Goal: Information Seeking & Learning: Find specific fact

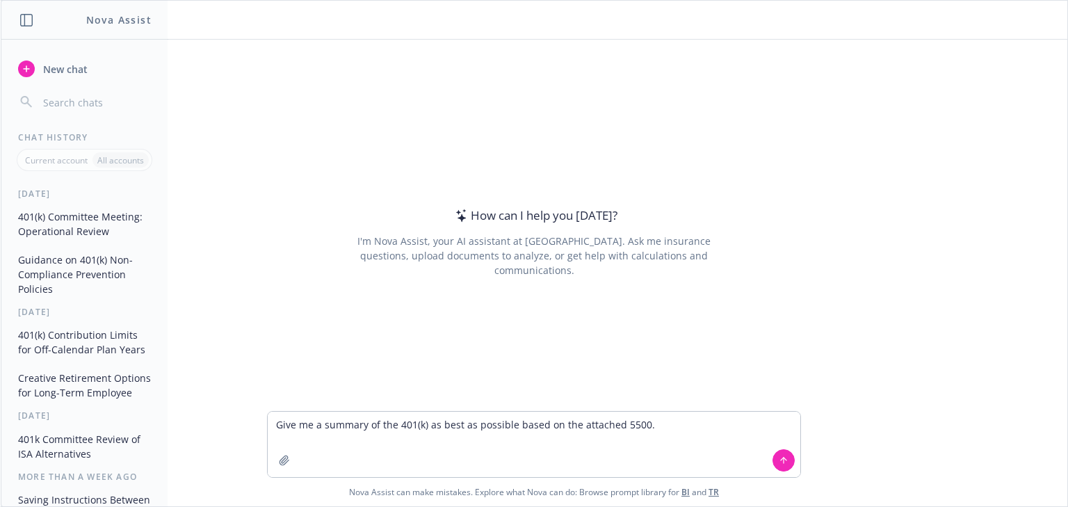
type textarea "Give me a summary of the 401(k) as best as possible based on the attached 5500."
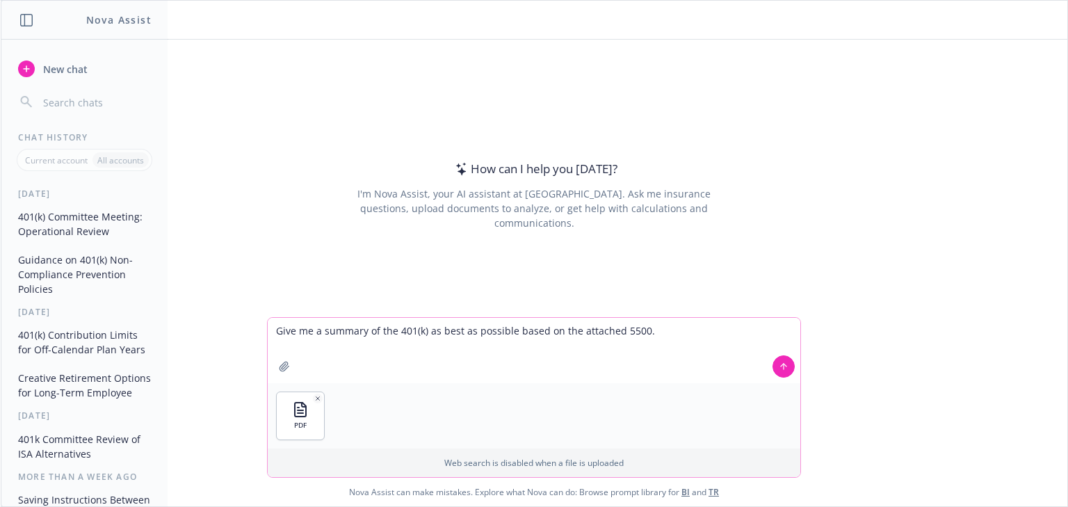
click at [778, 375] on button at bounding box center [783, 366] width 22 height 22
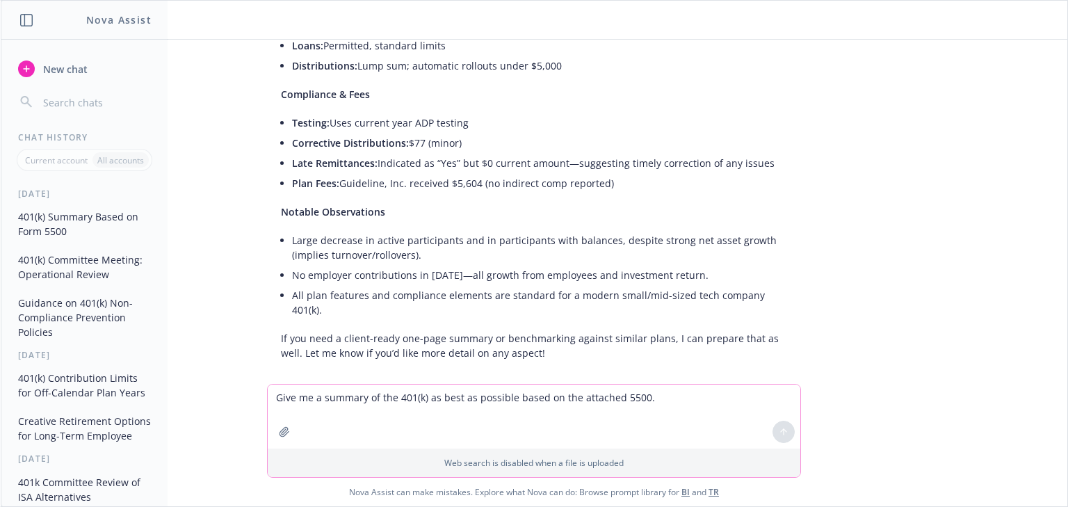
scroll to position [954, 0]
drag, startPoint x: 334, startPoint y: 131, endPoint x: 796, endPoint y: 242, distance: 474.7
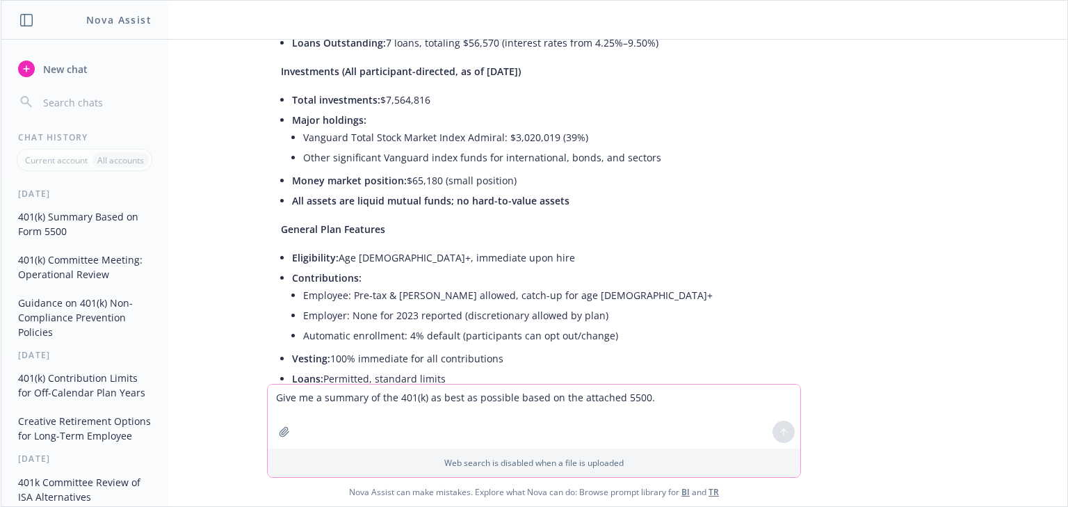
click at [303, 398] on textarea "Give me a summary of the 401(k) as best as possible based on the attached 5500." at bounding box center [534, 416] width 532 height 64
click at [49, 56] on button "New chat" at bounding box center [85, 68] width 144 height 25
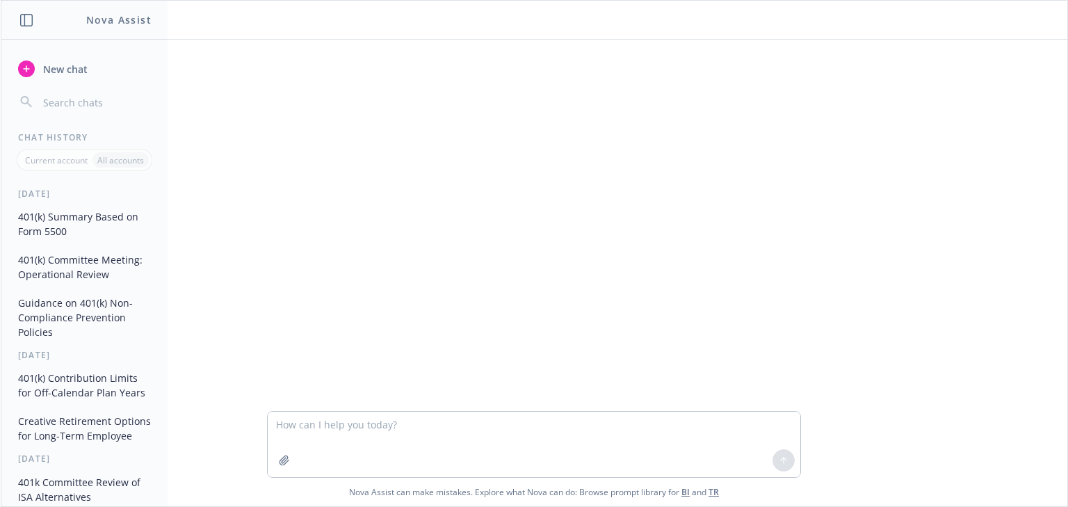
type textarea "F"
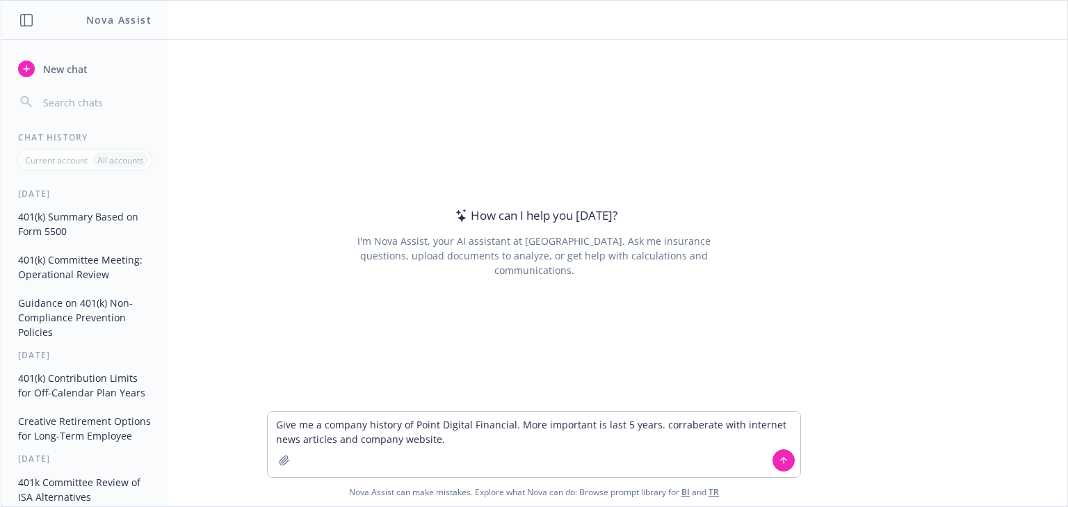
type textarea "Give me a company history of Point Digital Financial. More important is last 5 …"
click at [481, 435] on textarea "Give me a company history of Point Digital Financial. More important is last 5 …" at bounding box center [534, 443] width 532 height 65
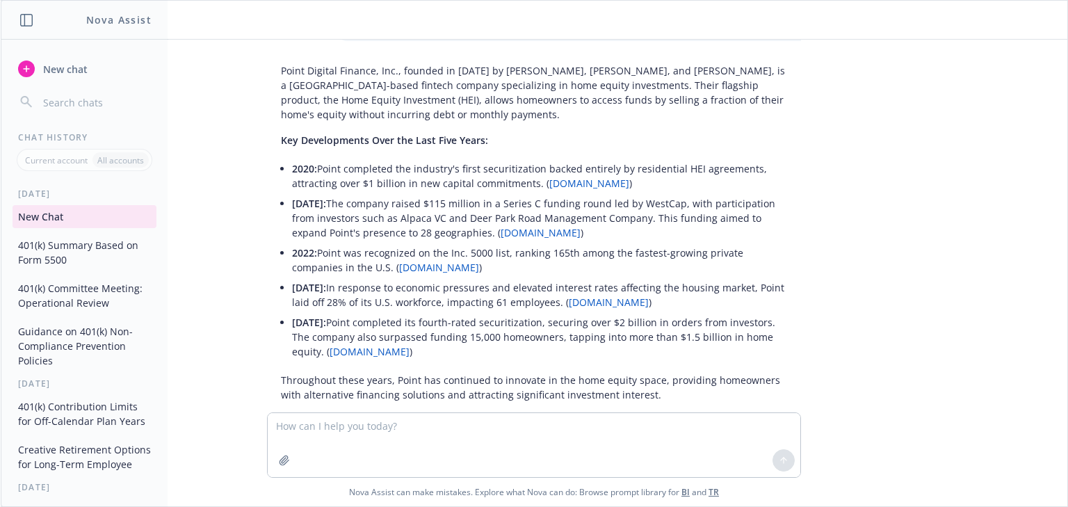
scroll to position [78, 0]
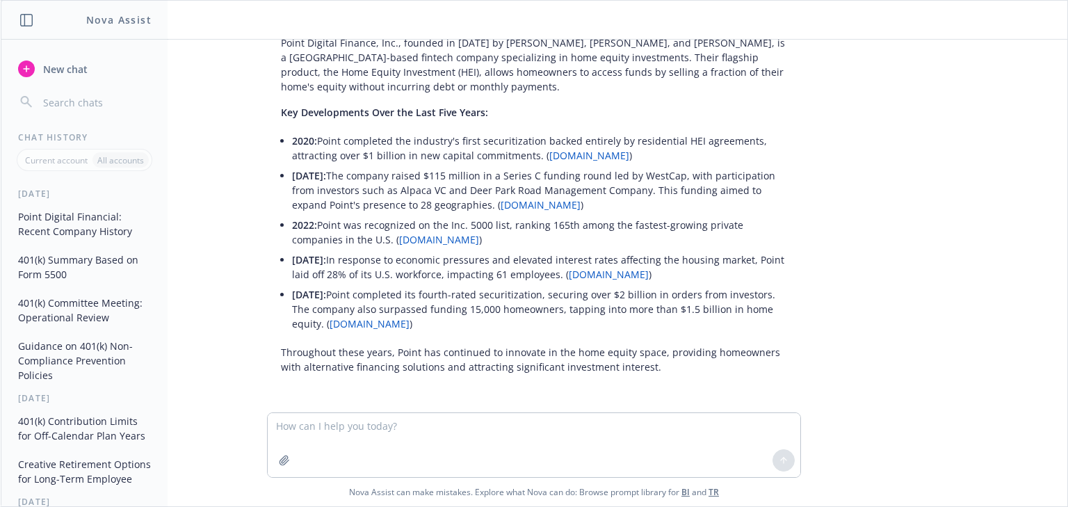
click at [597, 272] on link "[DOMAIN_NAME]" at bounding box center [609, 274] width 80 height 13
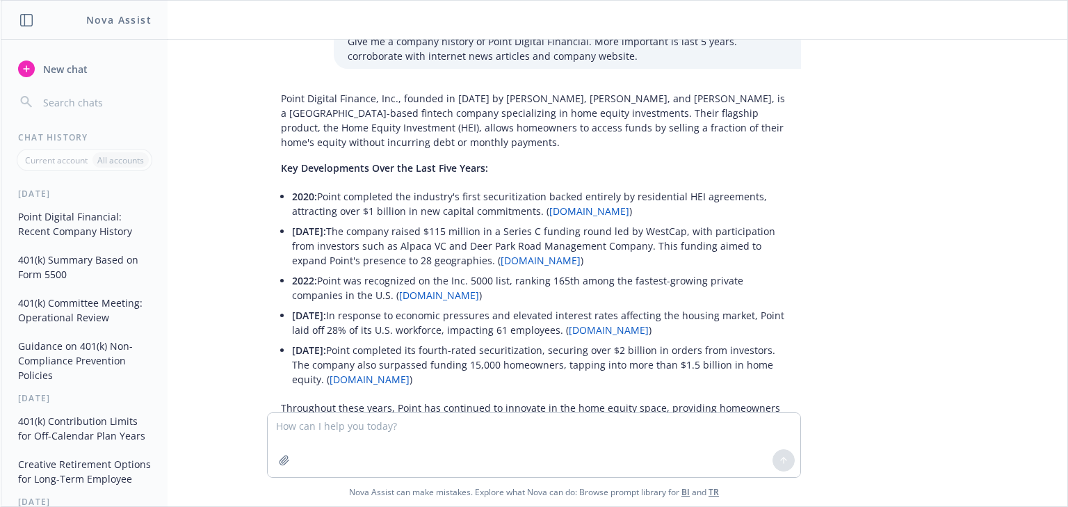
scroll to position [0, 0]
